Goal: Transaction & Acquisition: Purchase product/service

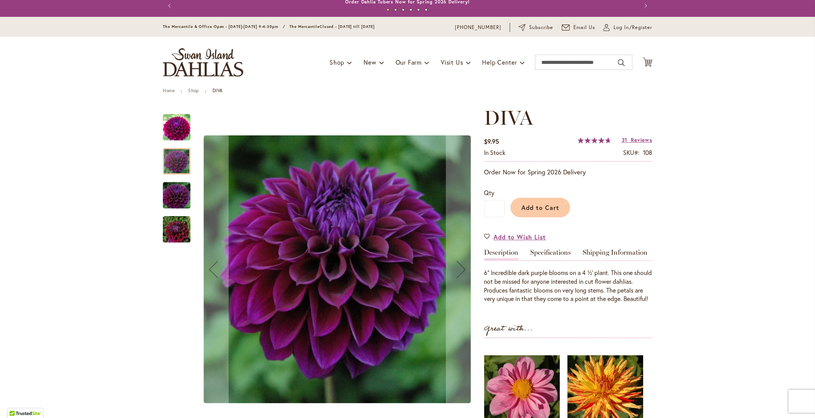
scroll to position [5, 0]
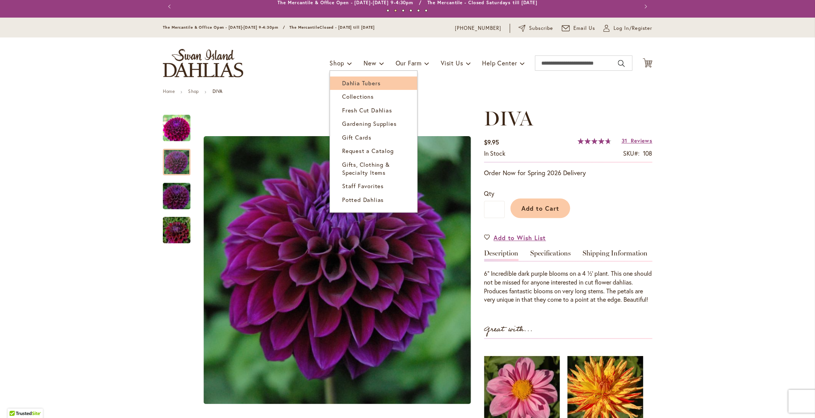
click at [351, 82] on span "Dahlia Tubers" at bounding box center [361, 83] width 38 height 8
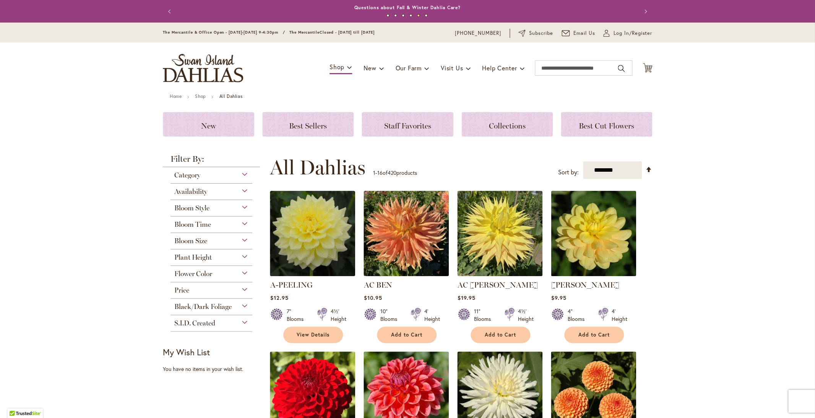
click at [242, 324] on div "S.I.D. Created" at bounding box center [211, 321] width 82 height 12
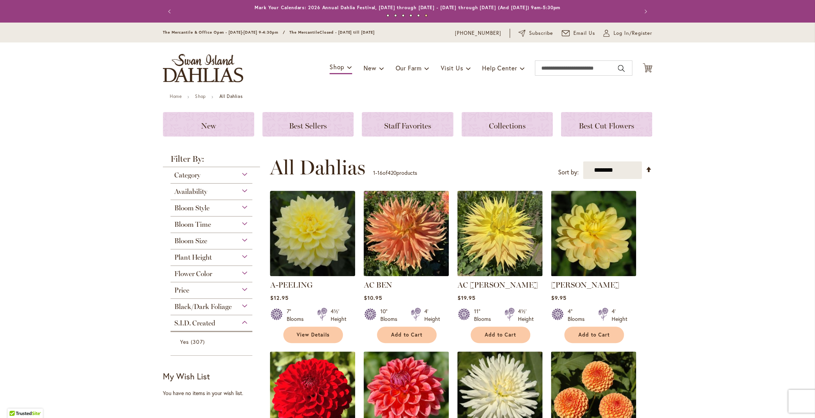
click at [245, 175] on div "Category" at bounding box center [211, 173] width 82 height 12
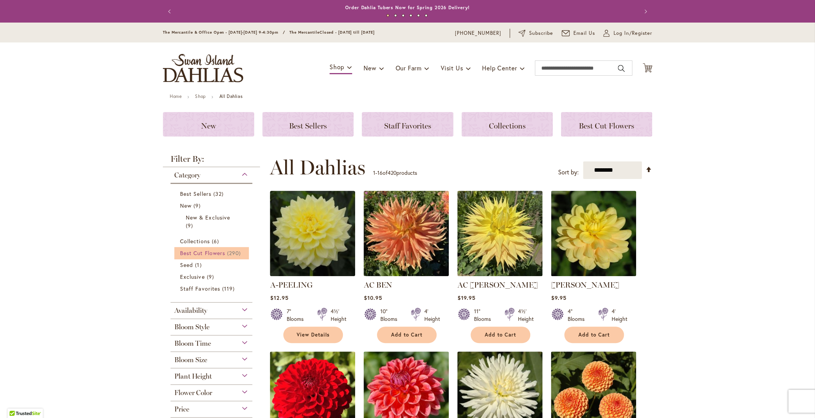
click at [219, 253] on span "Best Cut Flowers" at bounding box center [202, 252] width 45 height 7
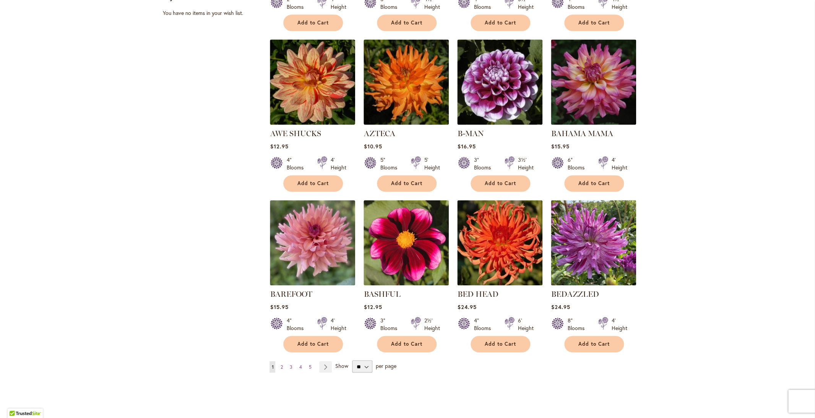
scroll to position [461, 0]
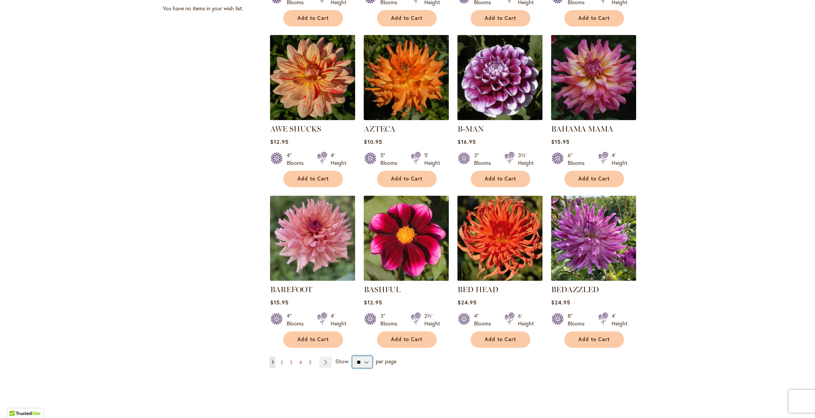
select select "**"
click option "**" at bounding box center [0, 0] width 0 height 0
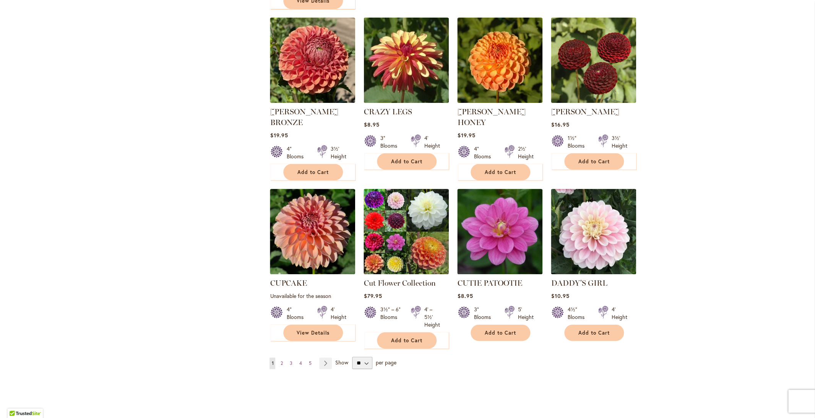
scroll to position [2458, 0]
click at [282, 360] on span "2" at bounding box center [281, 363] width 2 height 6
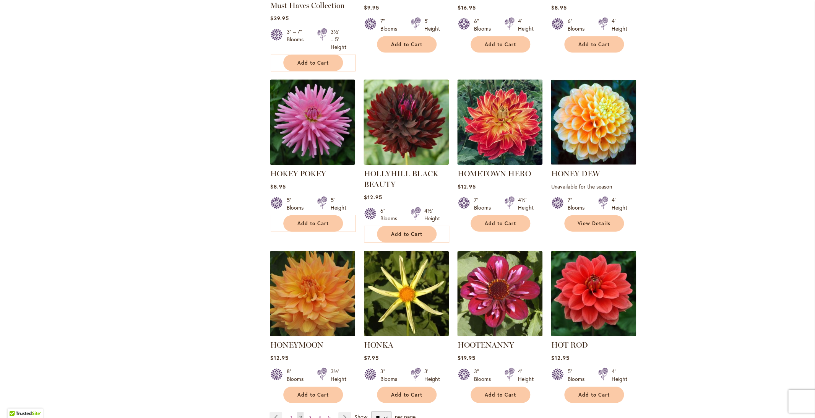
scroll to position [2463, 0]
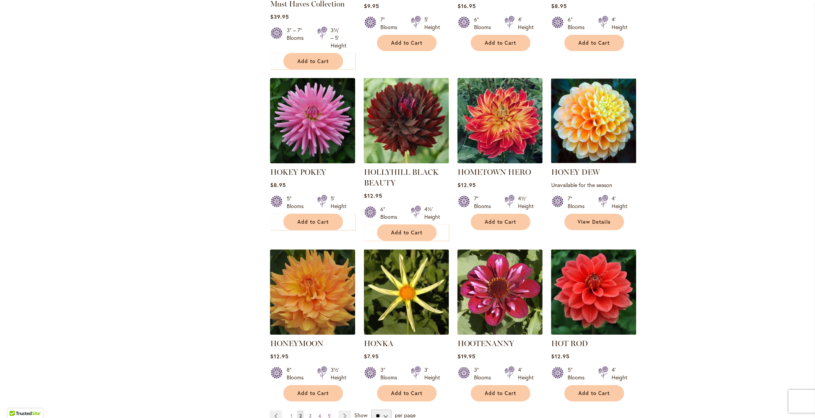
click at [309, 413] on span "3" at bounding box center [309, 416] width 3 height 6
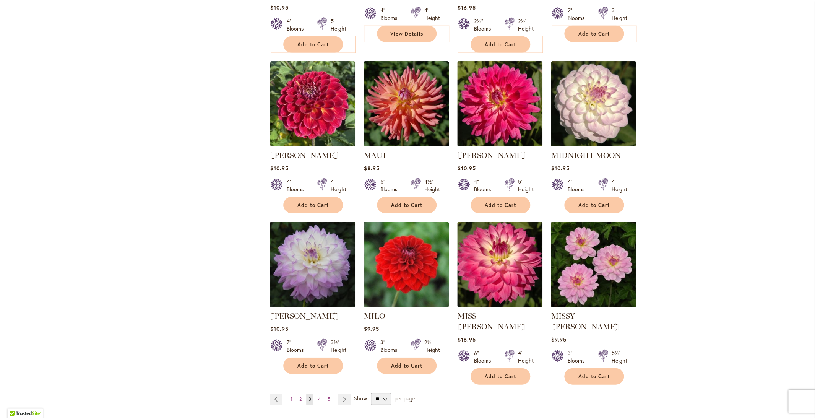
scroll to position [2456, 0]
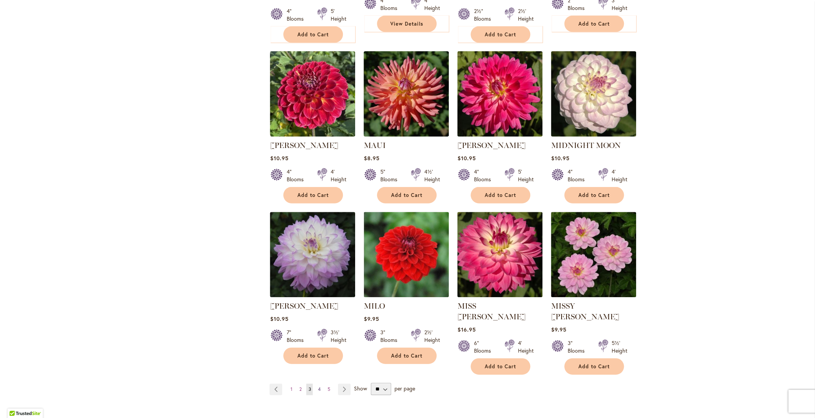
click at [321, 383] on link "Page 4" at bounding box center [319, 388] width 6 height 11
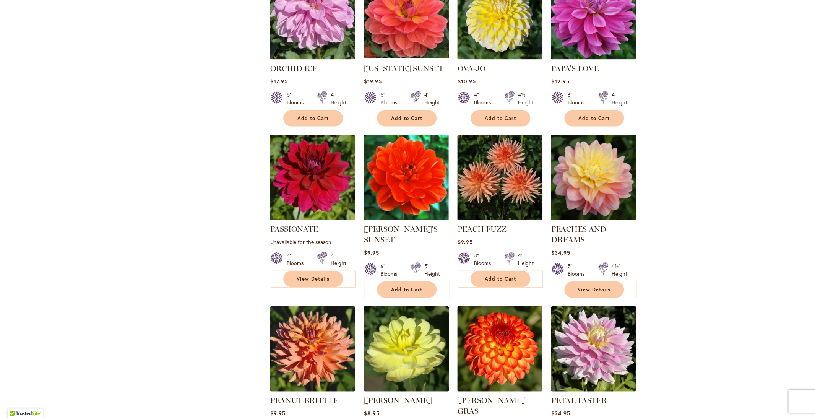
scroll to position [851, 0]
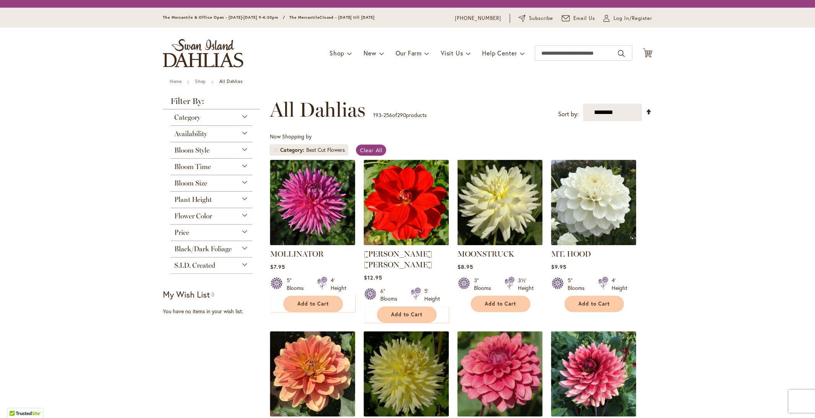
click at [245, 215] on div "Flower Color" at bounding box center [211, 214] width 82 height 12
click at [244, 214] on div "Flower Color" at bounding box center [211, 214] width 82 height 12
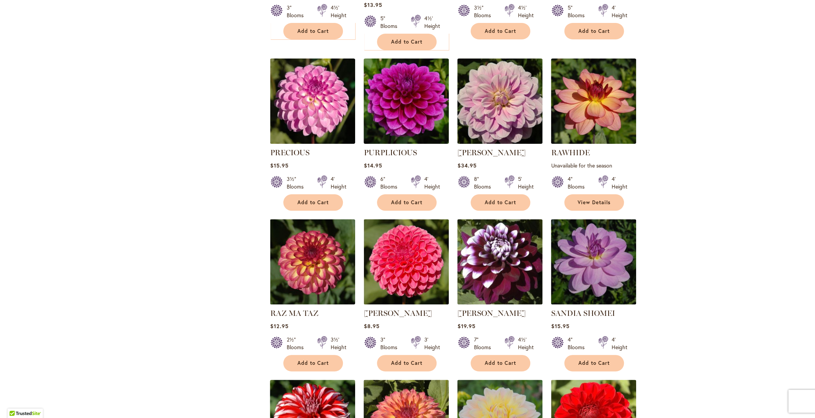
scroll to position [1624, 0]
